Goal: Information Seeking & Learning: Learn about a topic

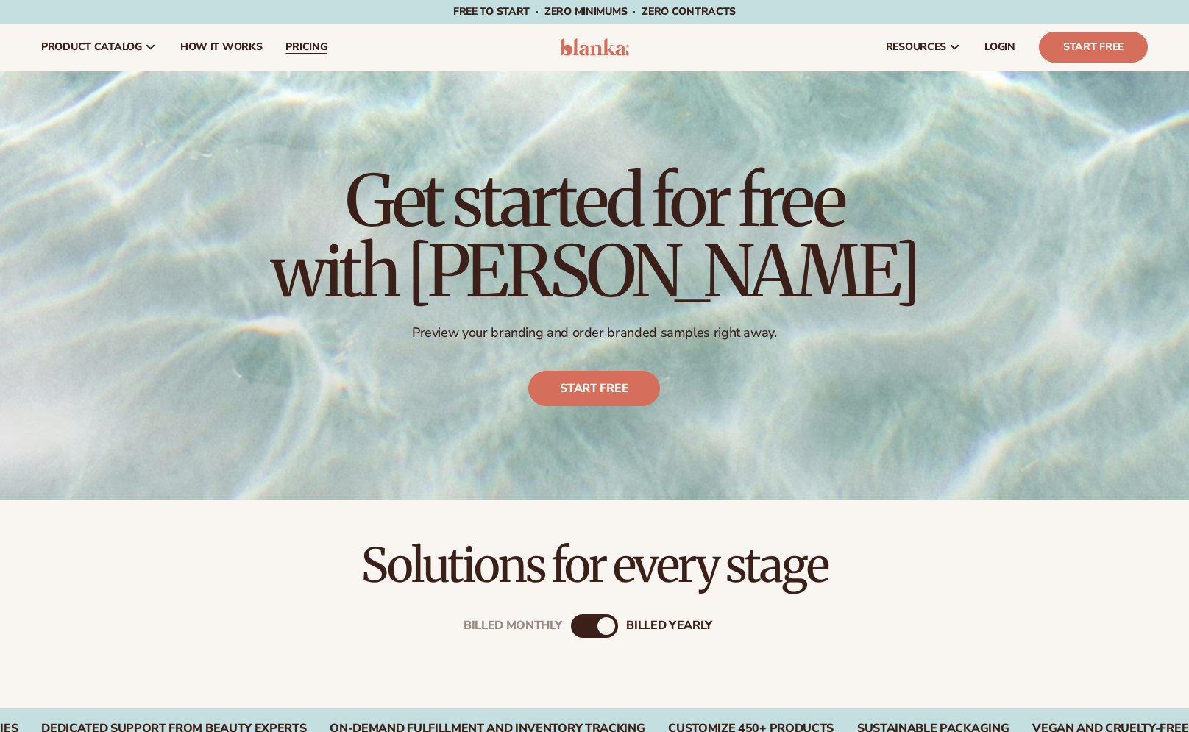
click at [195, 41] on span "pricing" at bounding box center [305, 47] width 41 height 12
